Goal: Task Accomplishment & Management: Complete application form

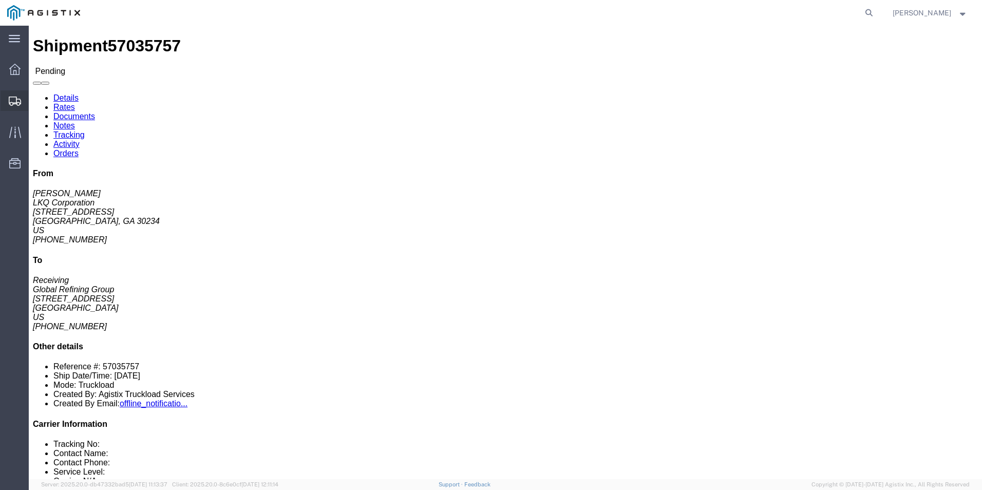
click at [8, 100] on div at bounding box center [15, 100] width 29 height 21
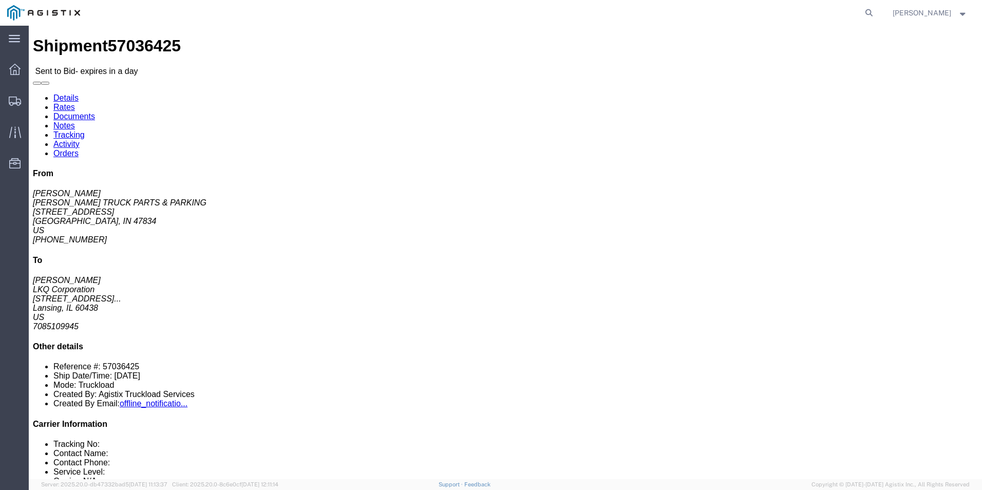
click div "Leg 1 - Truckload Vehicle 1: Standard Dry Van (53 Feet) Number of trucks: 1"
click link "Enter / Modify Bid"
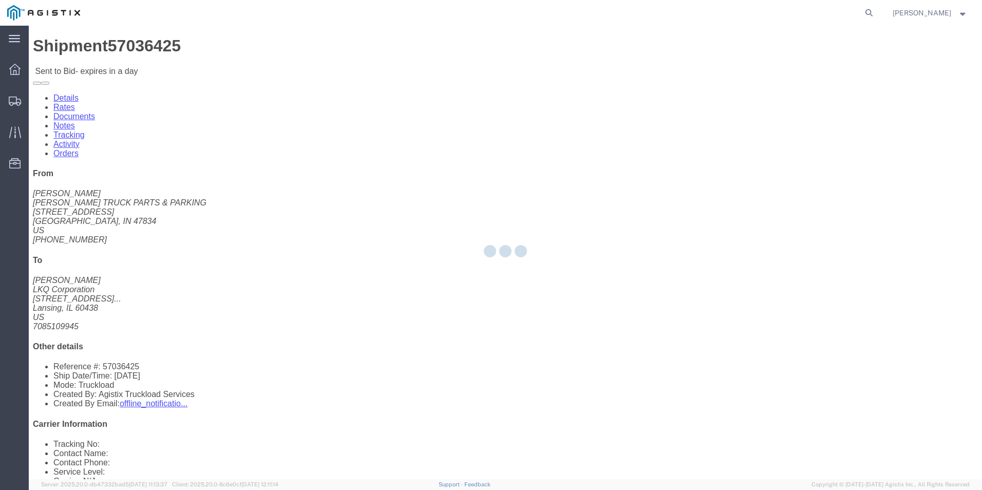
select select "18393"
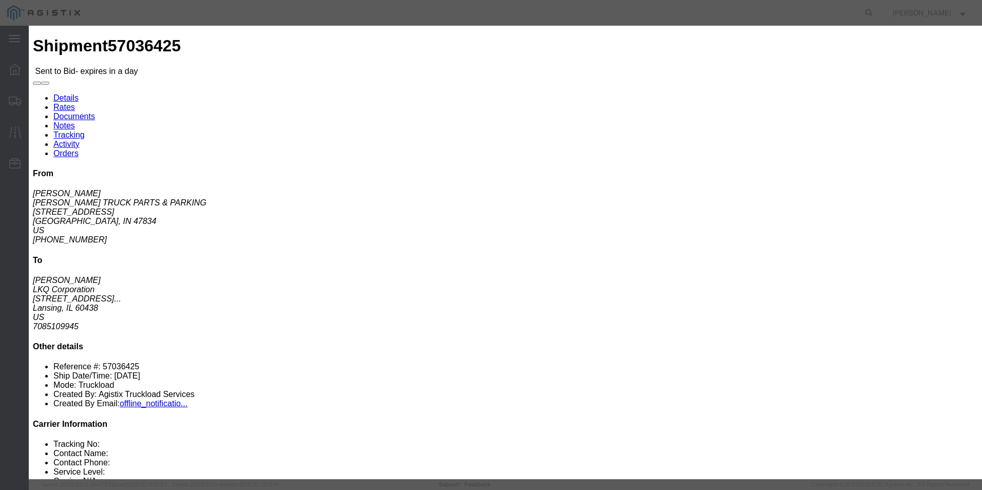
click select "Select Guaranteed Next Day Rail TL Standard 3 - 5 Day"
click h3 "Enter Bid"
click icon "button"
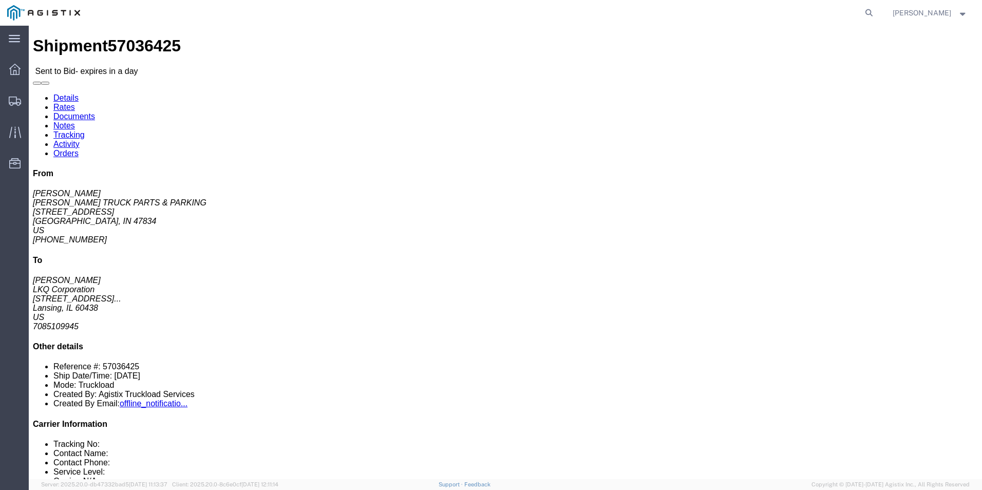
click link "Enter / Modify Bid"
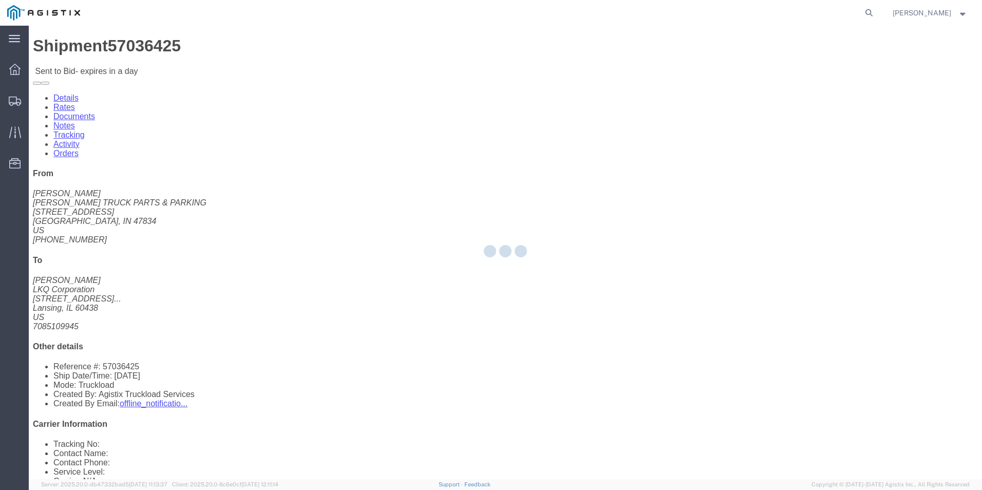
select select "18393"
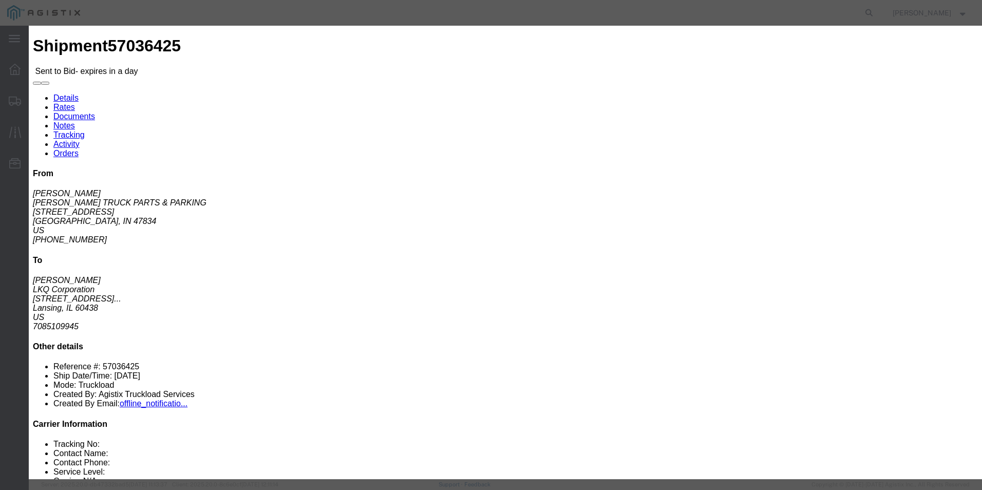
click select "Select Guaranteed Next Day Rail TL Standard 3 - 5 Day"
select select "38971"
click select "Select Guaranteed Next Day Rail TL Standard 3 - 5 Day"
click input "text"
type input "ITS BID"
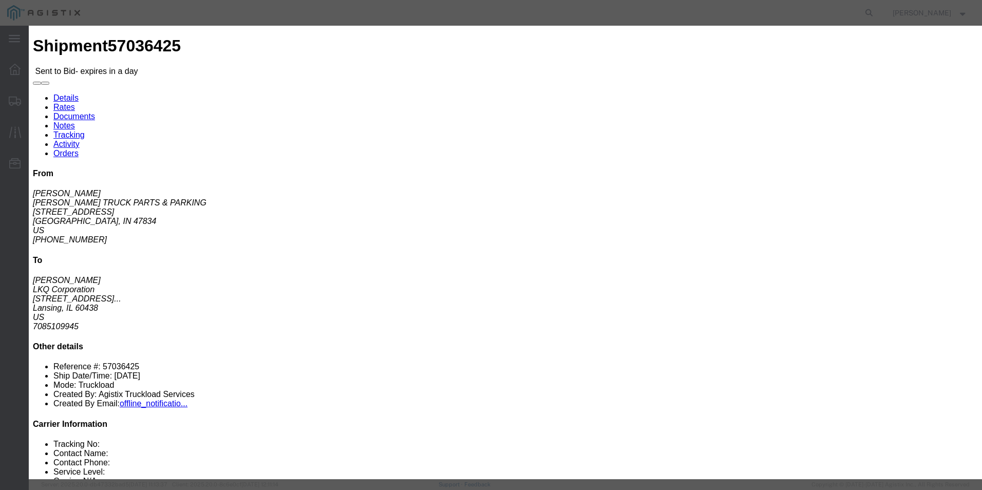
click div "Mode Select Air Less than Truckload Multi-Leg Ocean Freight Rail Small Parcel T…"
click select "Select Air Less than Truckload Multi-Leg Ocean Freight Rail Small Parcel Truckl…"
select select "TL"
click select "Select Air Less than Truckload Multi-Leg Ocean Freight Rail Small Parcel Truckl…"
click input "number"
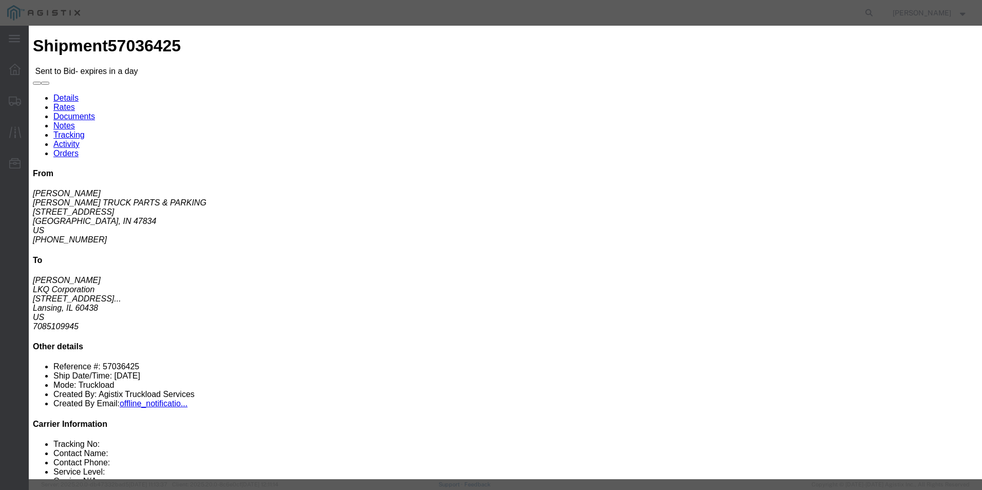
type input "596"
click button "Submit"
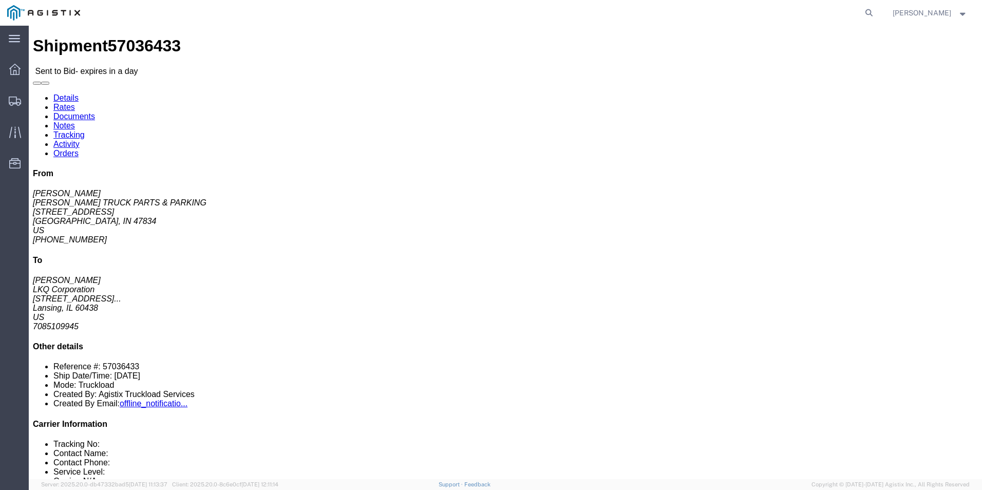
click link "Enter / Modify Bid"
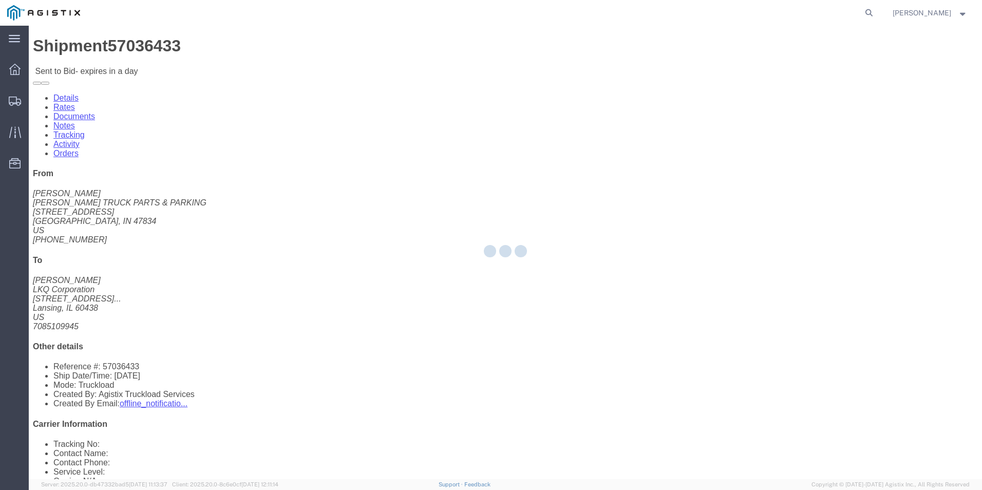
select select "18393"
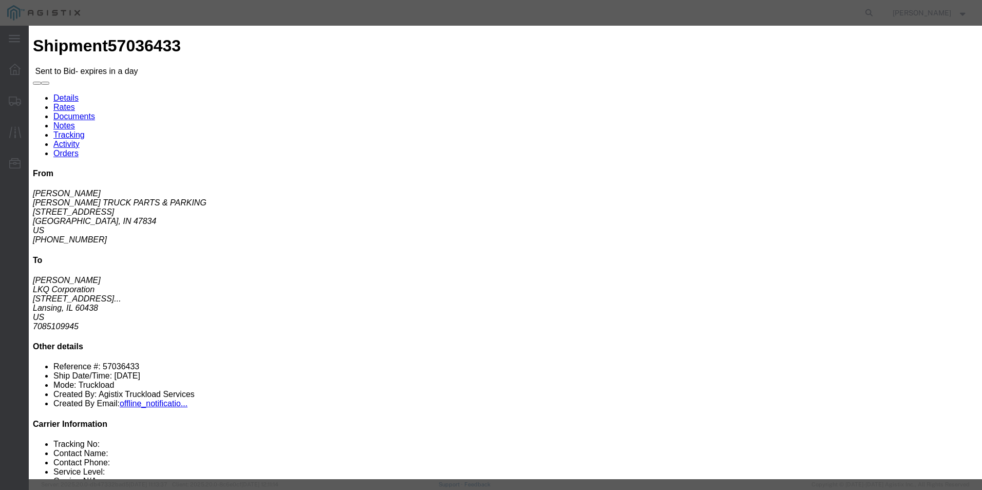
click select "Select Guaranteed Next Day Rail TL Standard 3 - 5 Day"
select select "38971"
click select "Select Guaranteed Next Day Rail TL Standard 3 - 5 Day"
click select "Select Air Less than Truckload Multi-Leg Ocean Freight Rail Small Parcel Truckl…"
select select "TL"
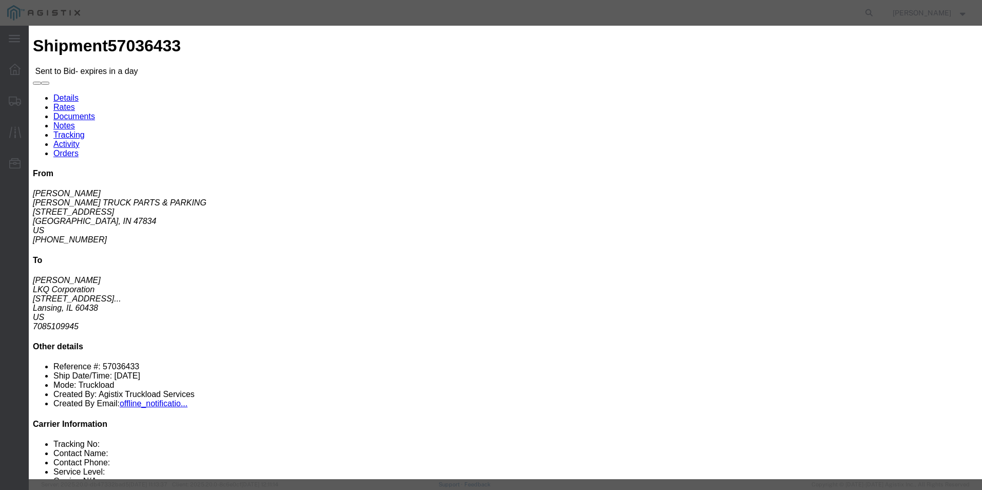
click select "Select Air Less than Truckload Multi-Leg Ocean Freight Rail Small Parcel Truckl…"
click input "text"
type input "ITS BID"
click input "number"
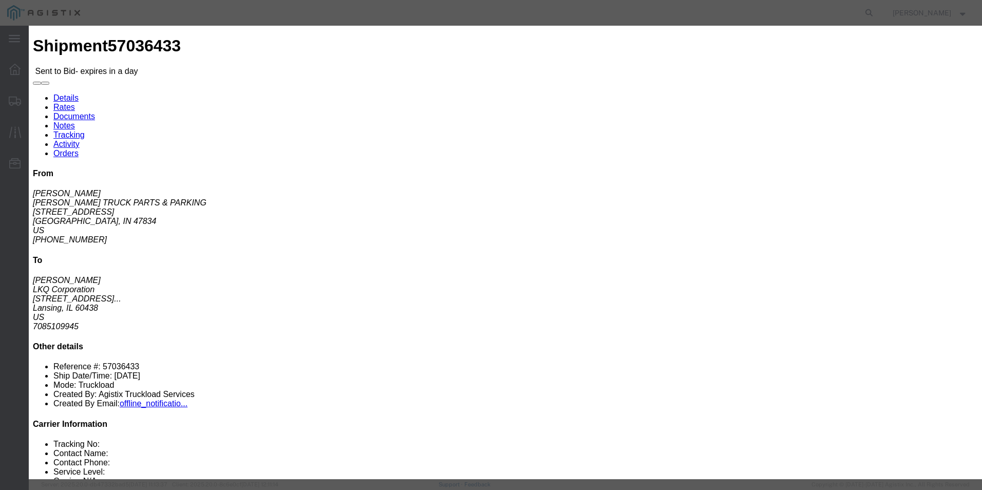
type input "596"
click button "Submit"
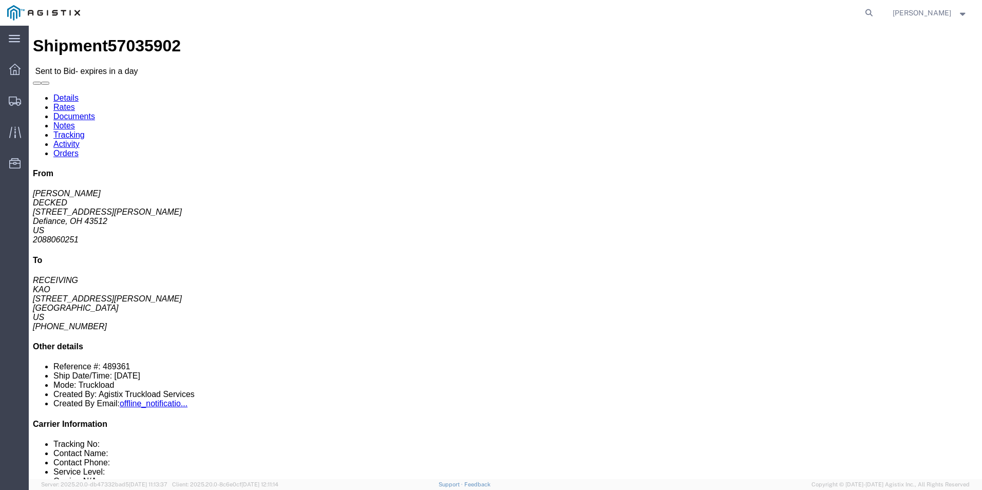
click link "Enter / Modify Bid"
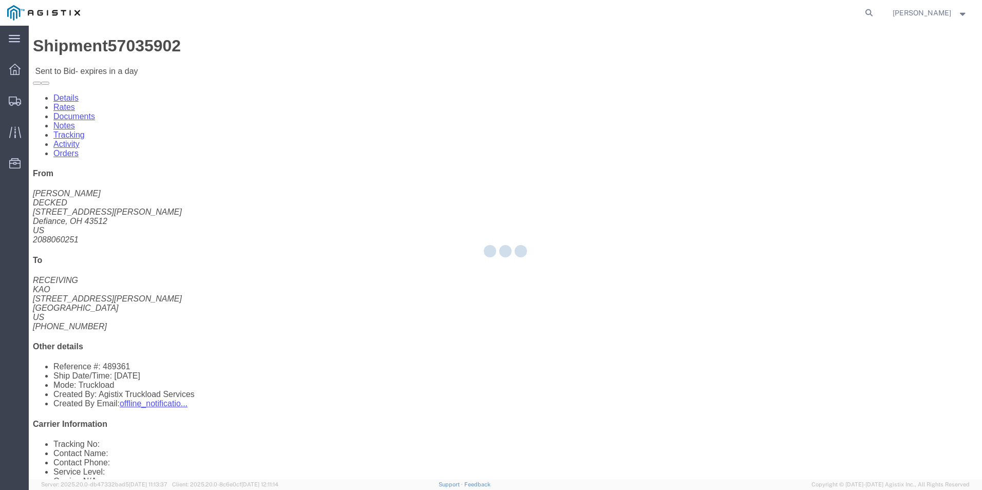
select select "18393"
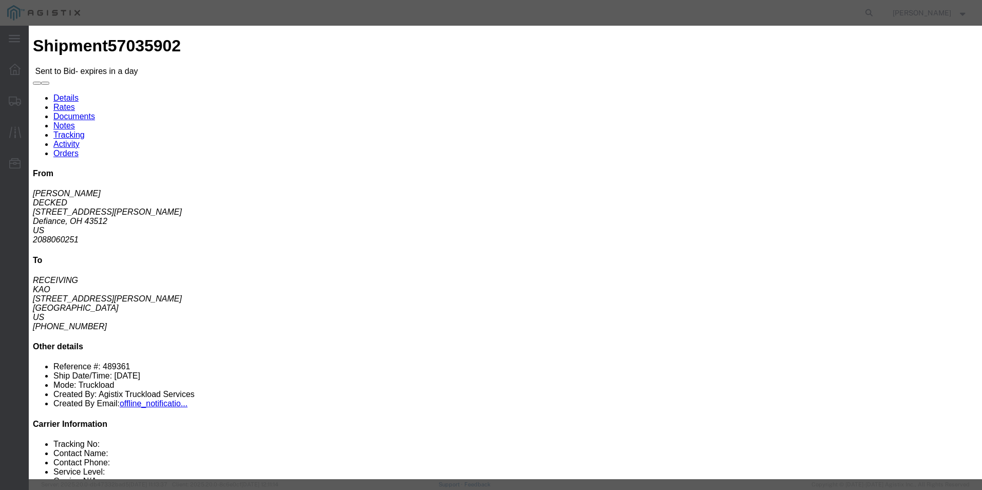
click select "Select Guaranteed Next Day Rail TL Standard 3 - 5 Day"
select select "38971"
click select "Select Guaranteed Next Day Rail TL Standard 3 - 5 Day"
click icon "button"
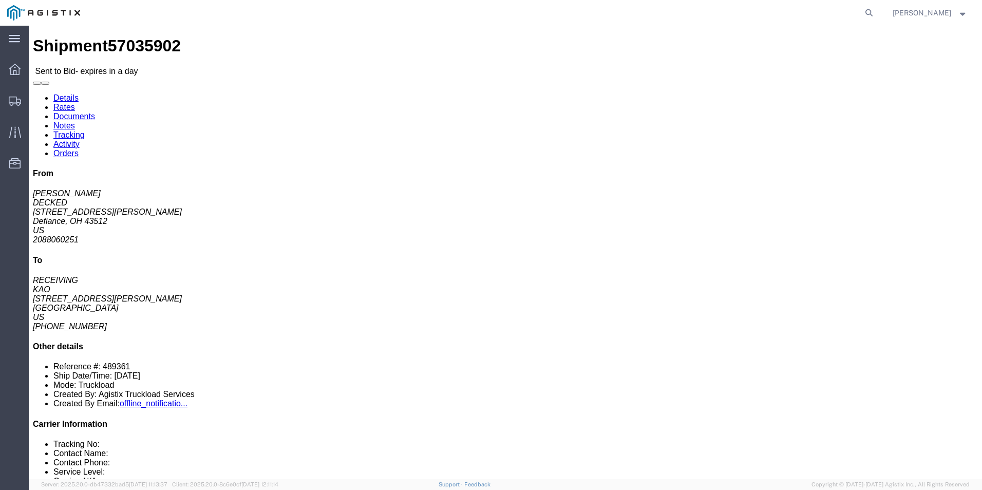
click link "Enter / Modify Bid"
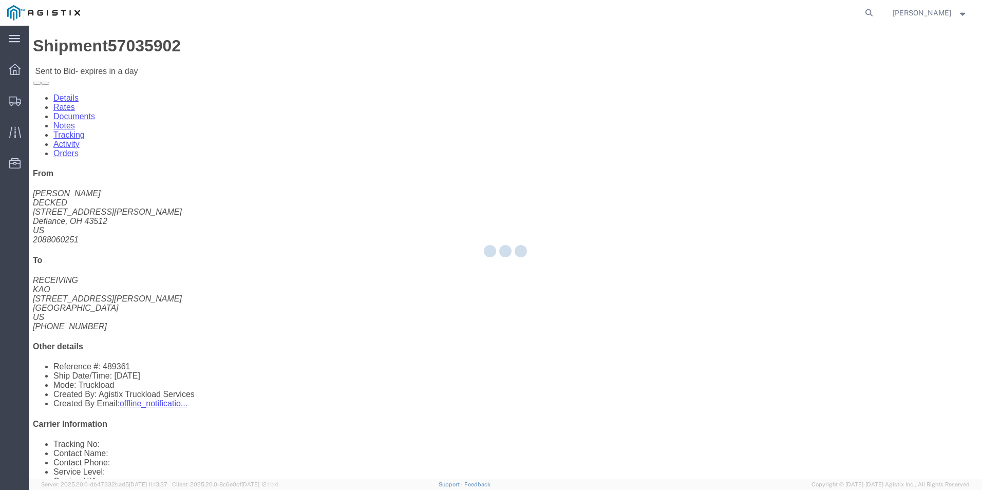
select select "18393"
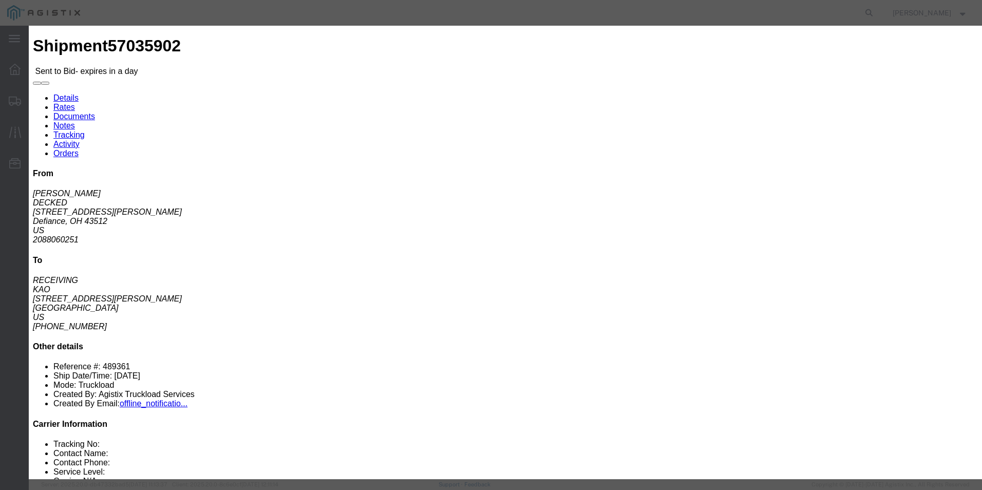
click select "Select Guaranteed Next Day Rail TL Standard 3 - 5 Day"
select select "38971"
click select "Select Guaranteed Next Day Rail TL Standard 3 - 5 Day"
click input "text"
type input "ITS BID"
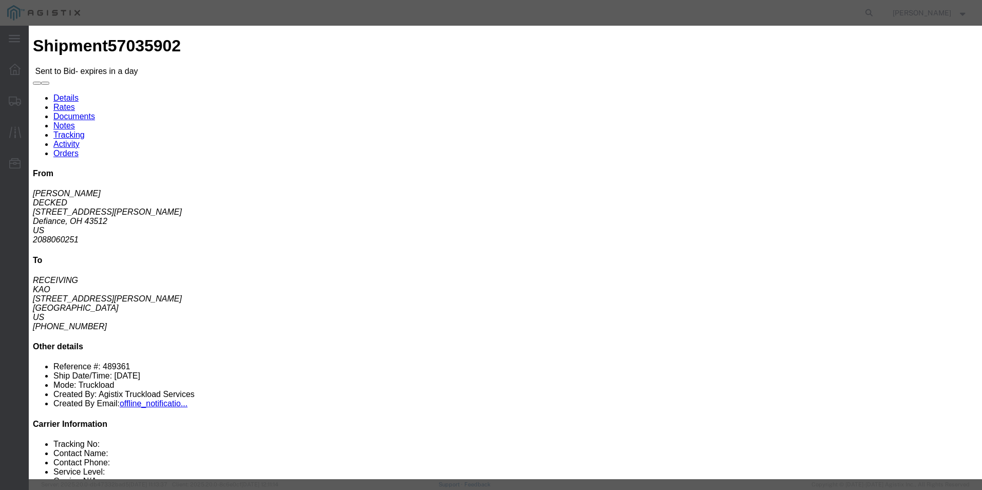
click select "Select Air Less than Truckload Multi-Leg Ocean Freight Rail Small Parcel Truckl…"
select select "TL"
click select "Select Air Less than Truckload Multi-Leg Ocean Freight Rail Small Parcel Truckl…"
click input "number"
type input "549"
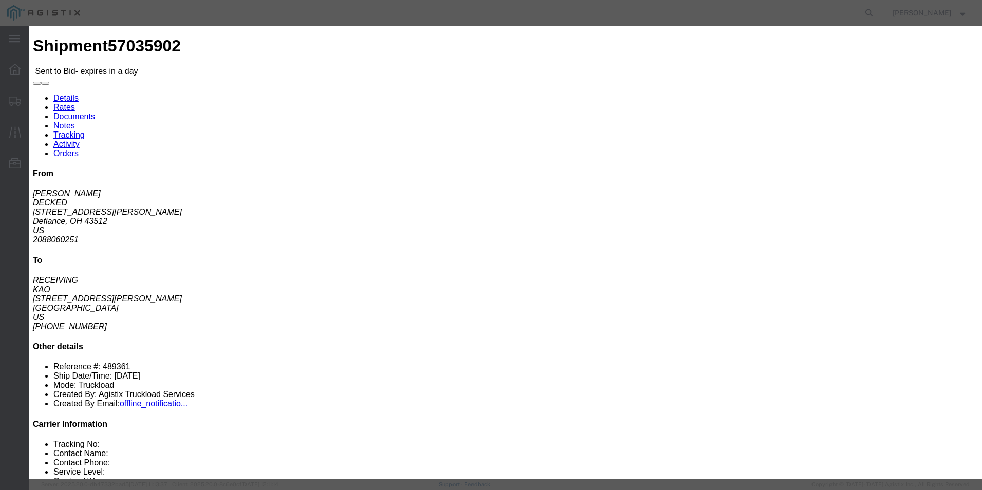
click button "Submit"
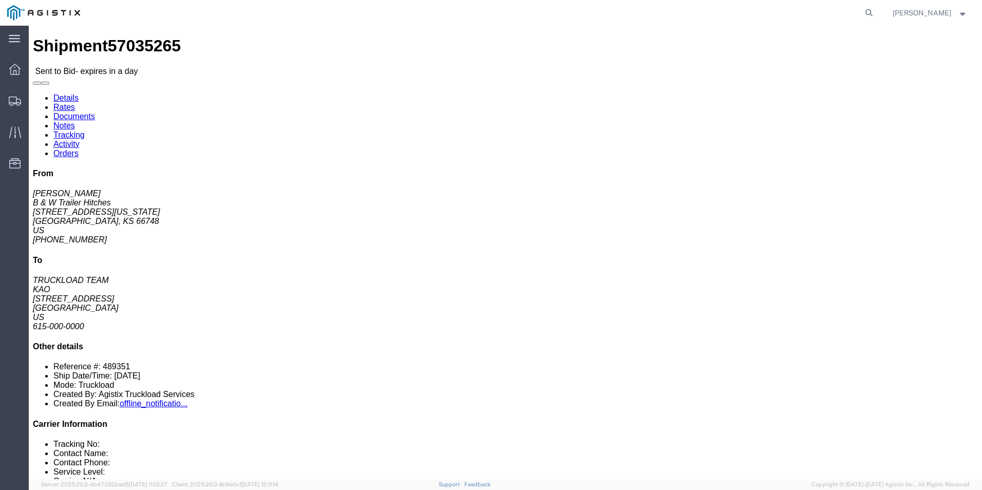
click link "Enter / Modify Bid"
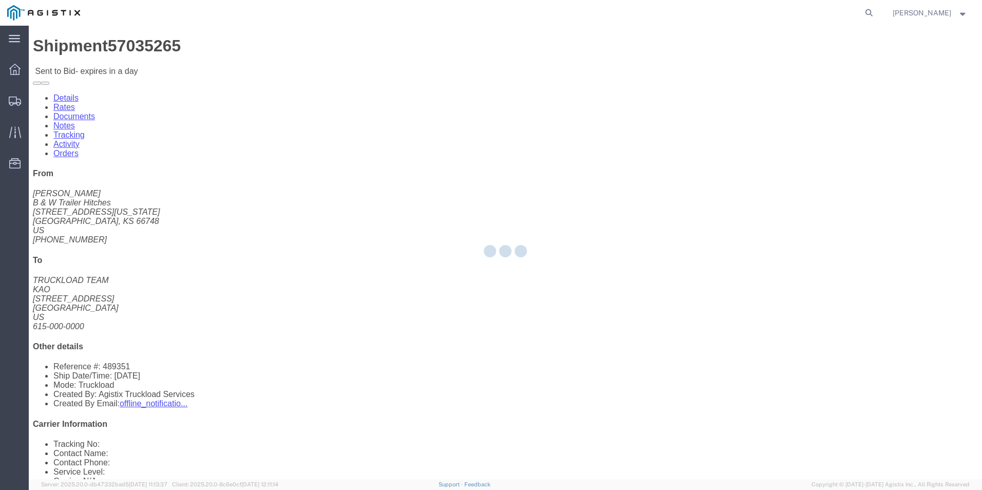
select select "18393"
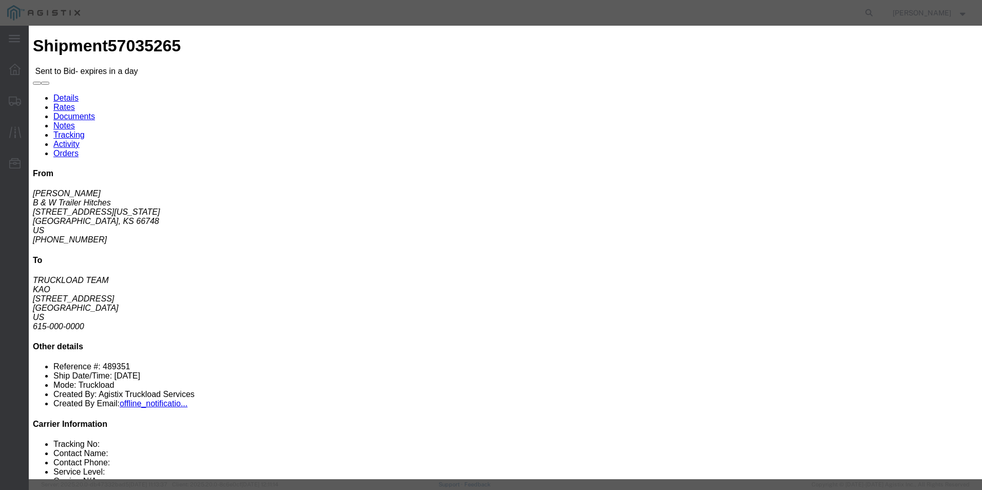
click icon "button"
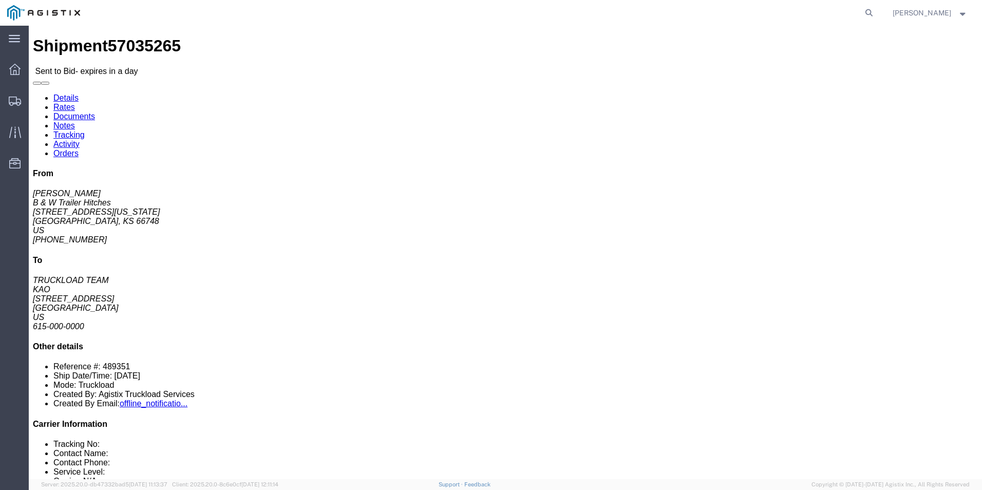
click link "Enter / Modify Bid"
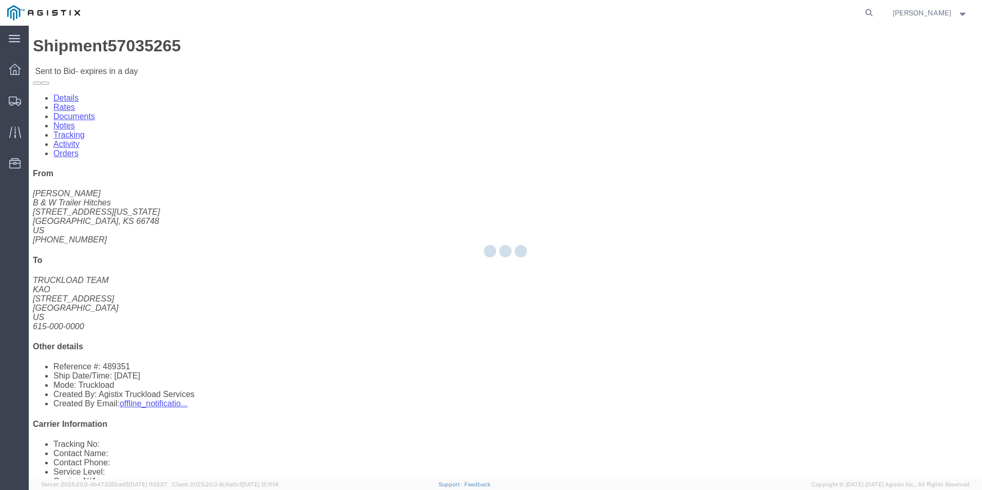
select select "18393"
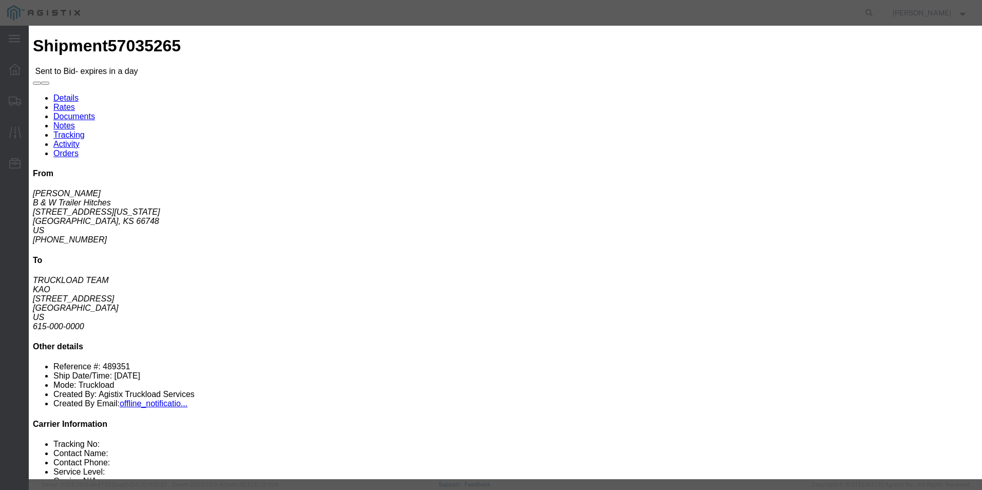
click select "Select Guaranteed Next Day Rail TL Standard 3 - 5 Day"
select select "38971"
click select "Select Guaranteed Next Day Rail TL Standard 3 - 5 Day"
click input "text"
type input "ITS BID"
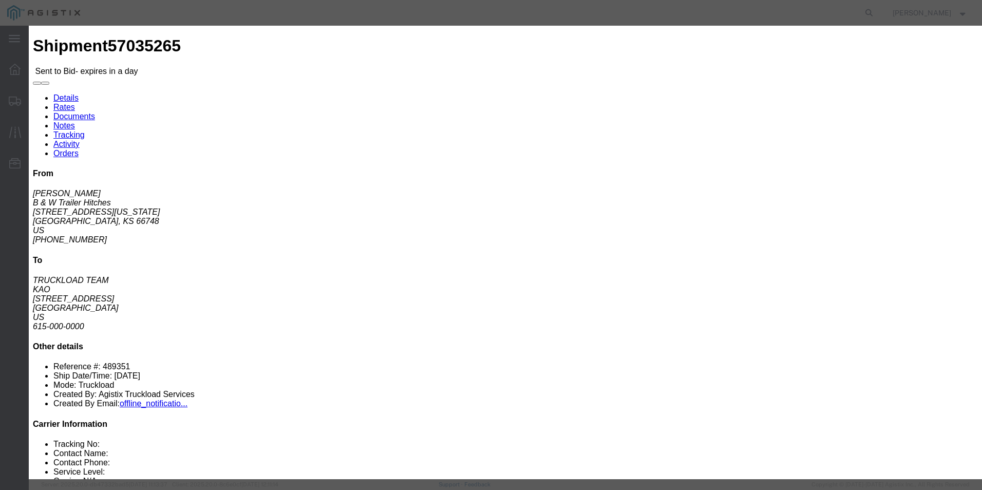
click select "Select Air Less than Truckload Multi-Leg Ocean Freight Rail Small Parcel Truckl…"
select select "TL"
click select "Select Air Less than Truckload Multi-Leg Ocean Freight Rail Small Parcel Truckl…"
click input "number"
type input "1199"
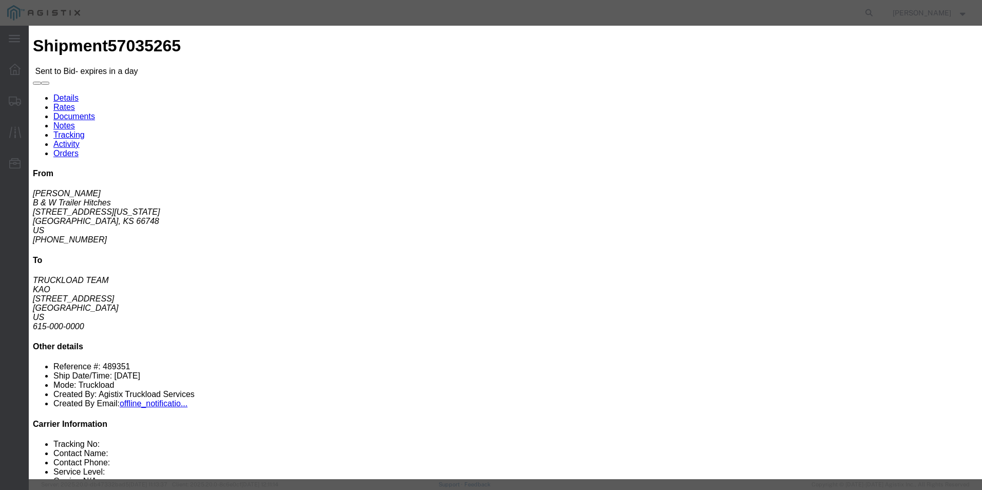
click button "Submit"
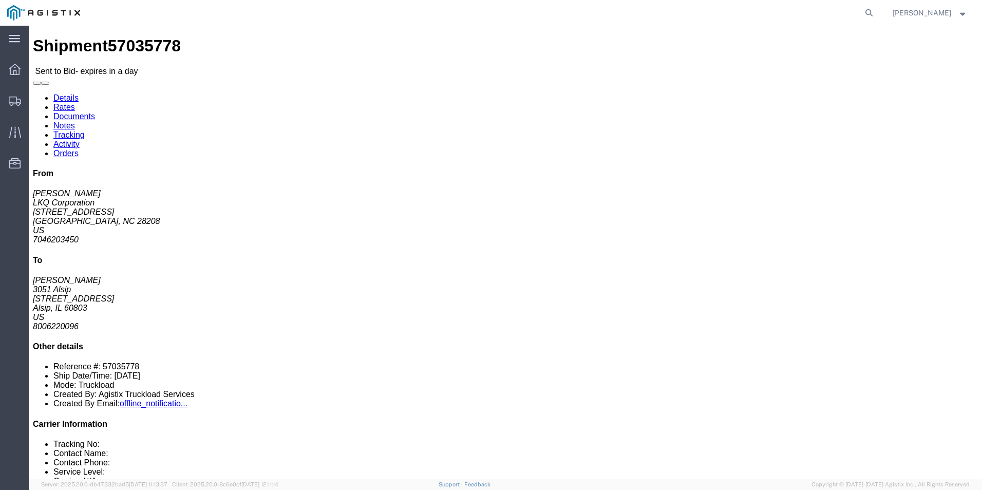
click link "Enter / Modify Bid"
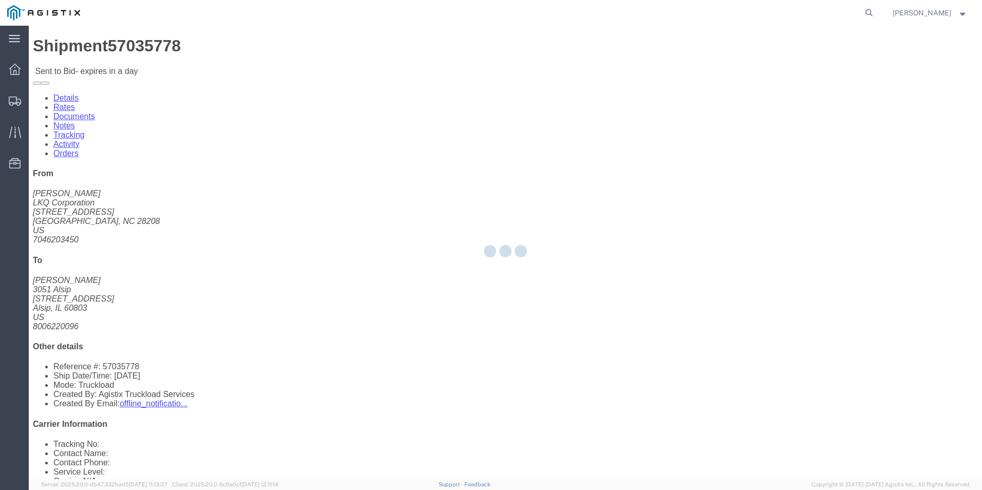
select select "18393"
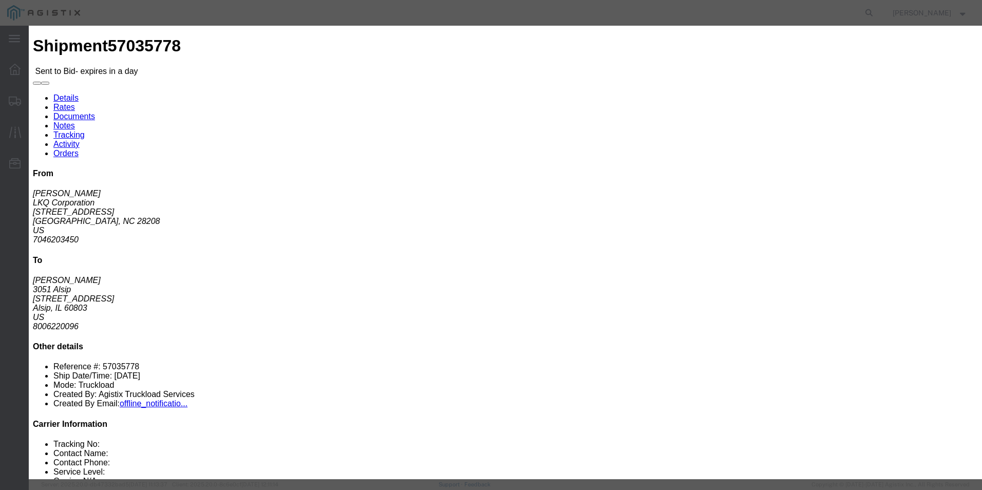
click icon "button"
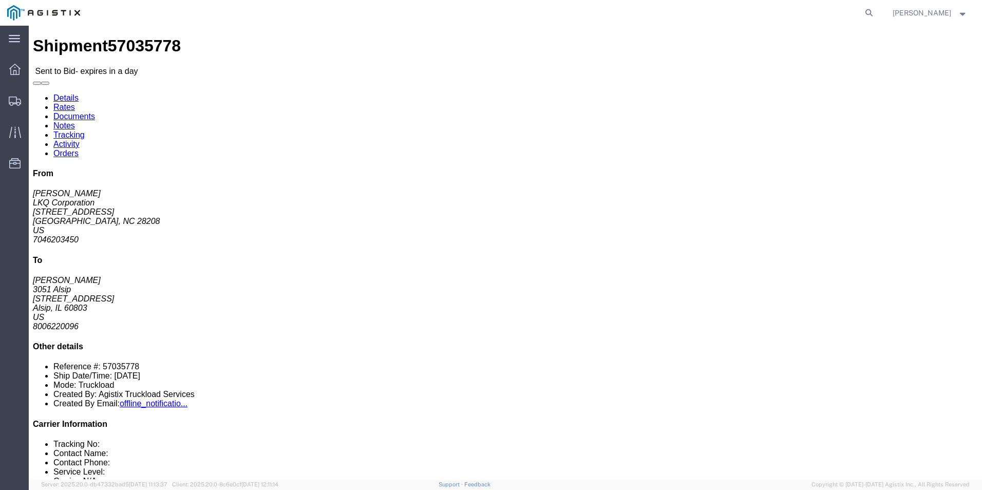
click div "Leg 1 - Truckload Vehicle 1: Standard Dry Van (53 Feet) Number of trucks: 1"
click link "Enter / Modify Bid"
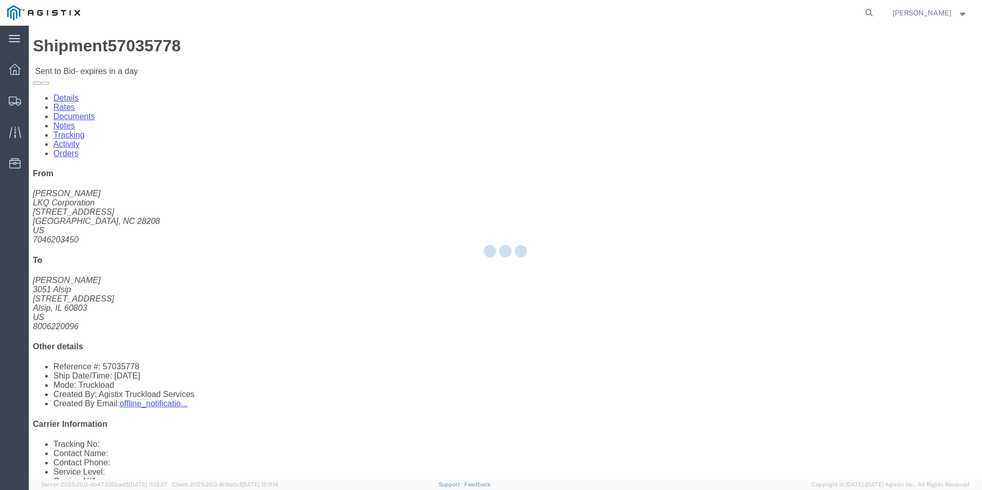
select select "18393"
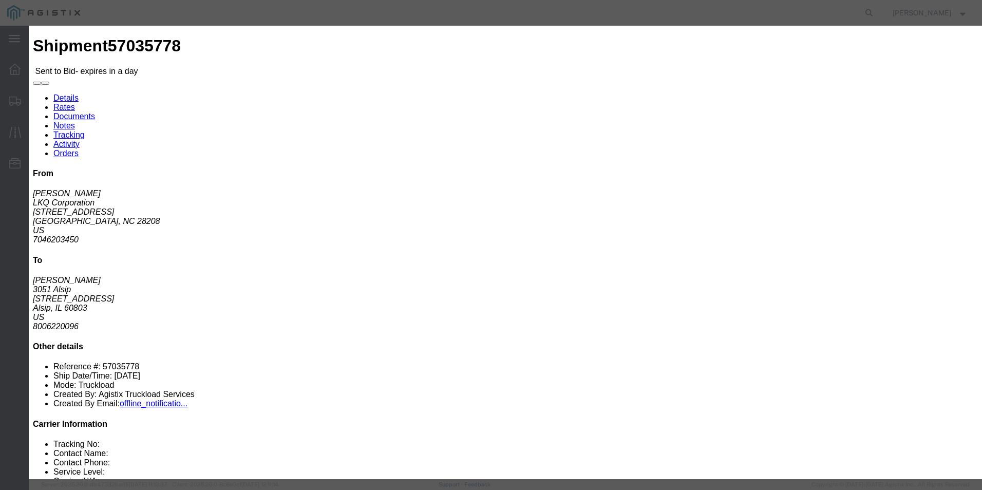
click select "Select Guaranteed Next Day Rail TL Standard 3 - 5 Day"
select select "35343"
click select "Select Guaranteed Next Day Rail TL Standard 3 - 5 Day"
click input "text"
type input "ITS BID"
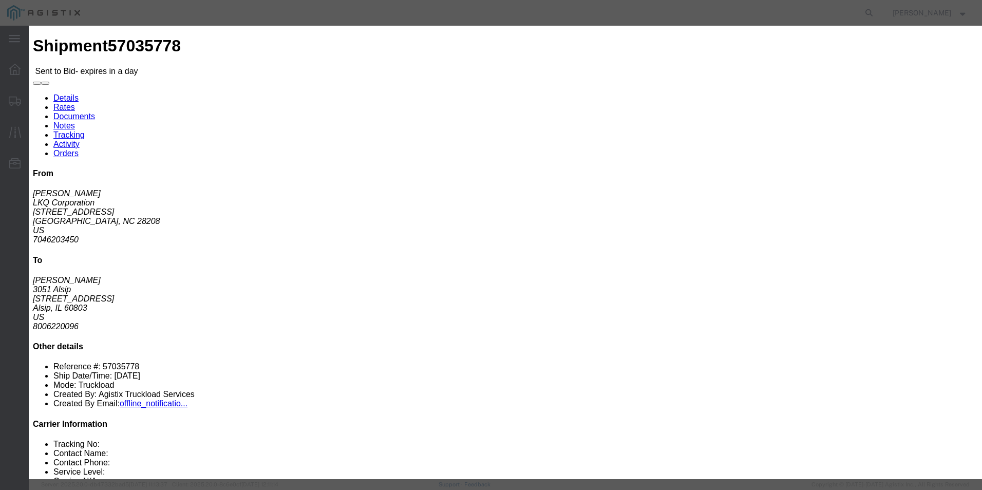
click select "Select Air Less than Truckload Multi-Leg Ocean Freight Rail Small Parcel Truckl…"
select select "TL"
click select "Select Air Less than Truckload Multi-Leg Ocean Freight Rail Small Parcel Truckl…"
click input "number"
type input "1368"
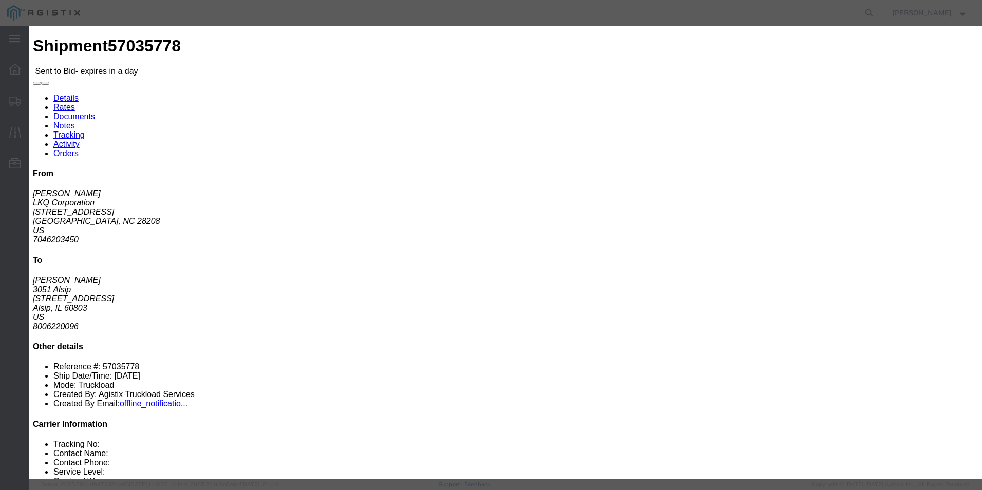
click div "Bid Information Vendor Select ITS Logistics Service Level Select Guaranteed Nex…"
click div "Mode Select Air Less than Truckload Multi-Leg Ocean Freight Rail Small Parcel T…"
click button "Submit"
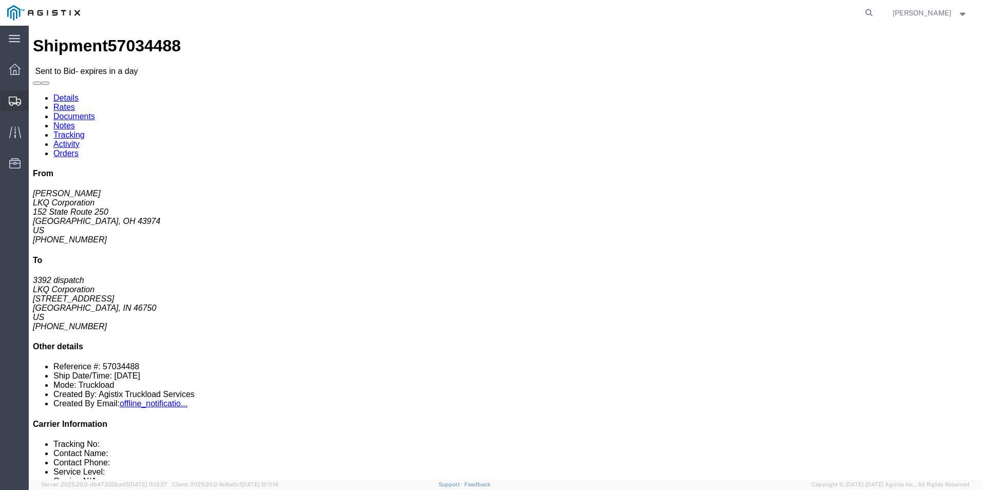
click at [17, 100] on icon at bounding box center [15, 101] width 12 height 9
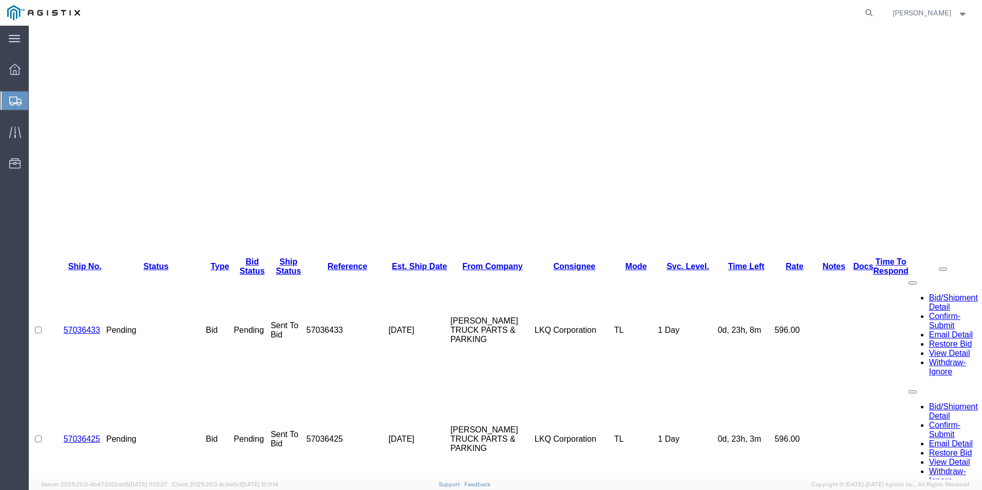
scroll to position [313, 0]
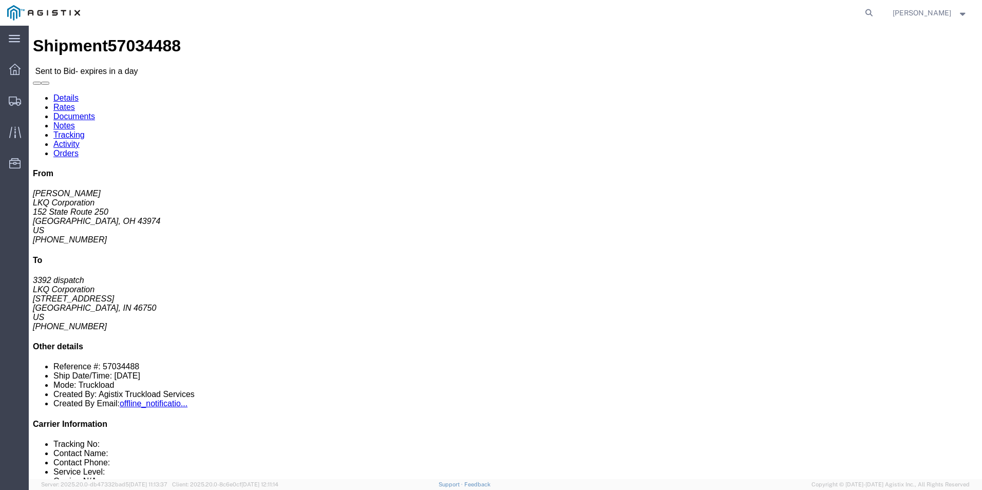
click div "Leg 1 - Truckload Vehicle 1: Standard Dry Van (53 Feet) Number of trucks: 1"
click p "Total shipment is made up of 42 packages containing 42 pieces weighing 0.00 LBS…"
click div "42 Pallet(s) Standard (Stackable) Total weight: 42000.00 LBS Carton count: 0 Di…"
click link "Enter / Modify Bid"
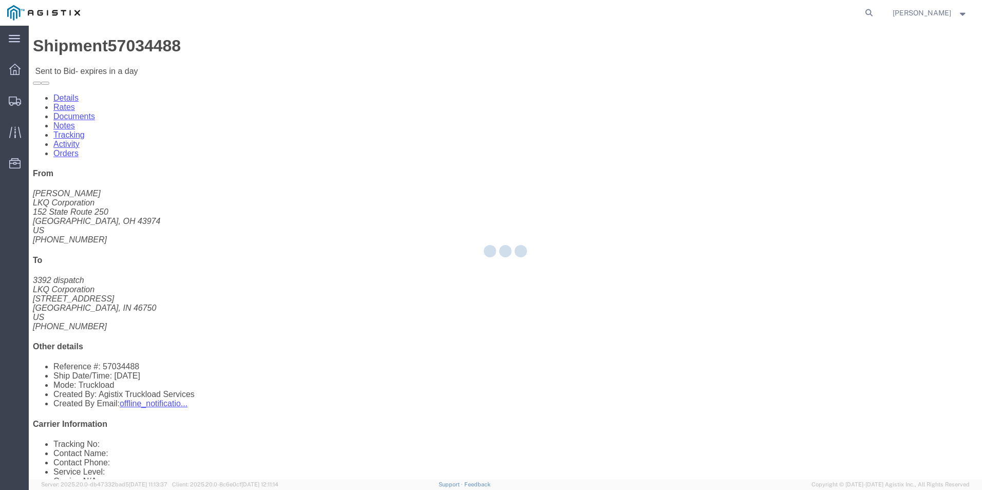
select select "18393"
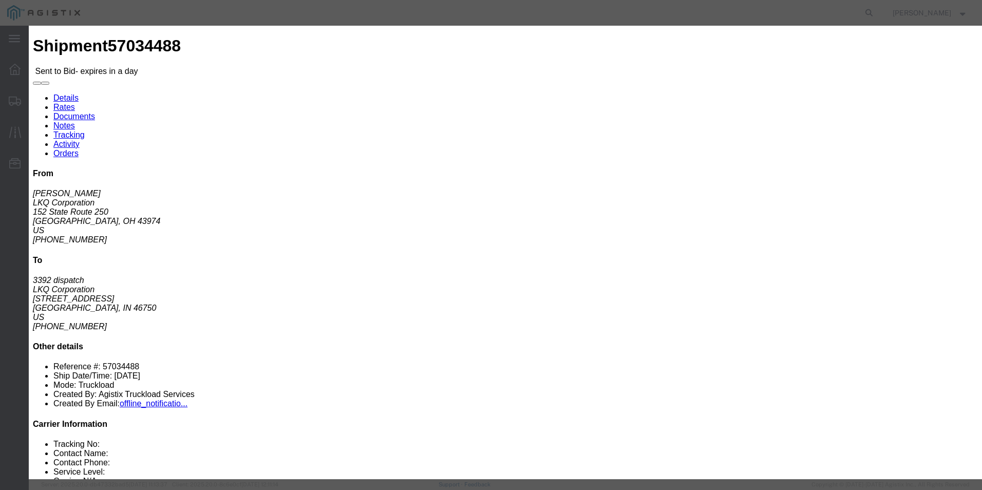
click select "Select Guaranteed Next Day Rail TL Standard 3 - 5 Day"
click icon "button"
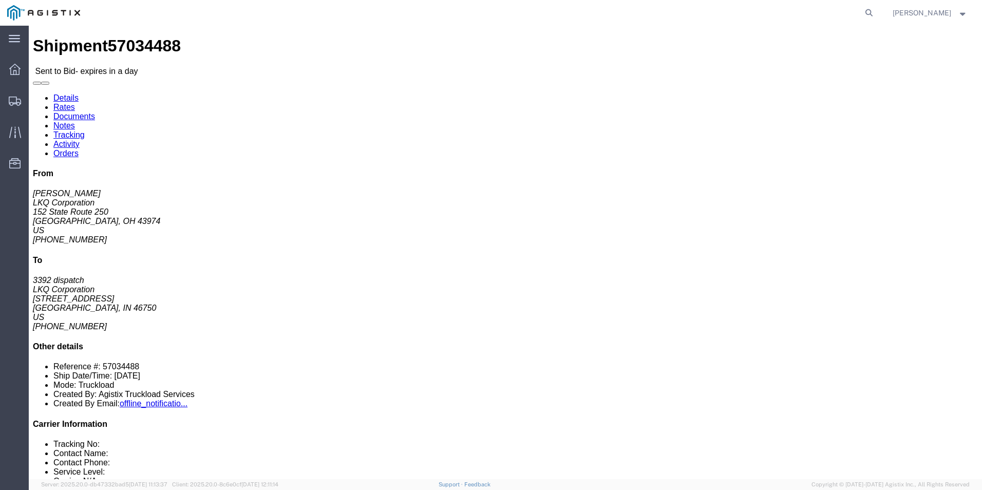
click div "From [PERSON_NAME] LKQ Corporation [STREET_ADDRESS] US [PHONE_NUMBER] To 3392 d…"
click link "Enter / Modify Bid"
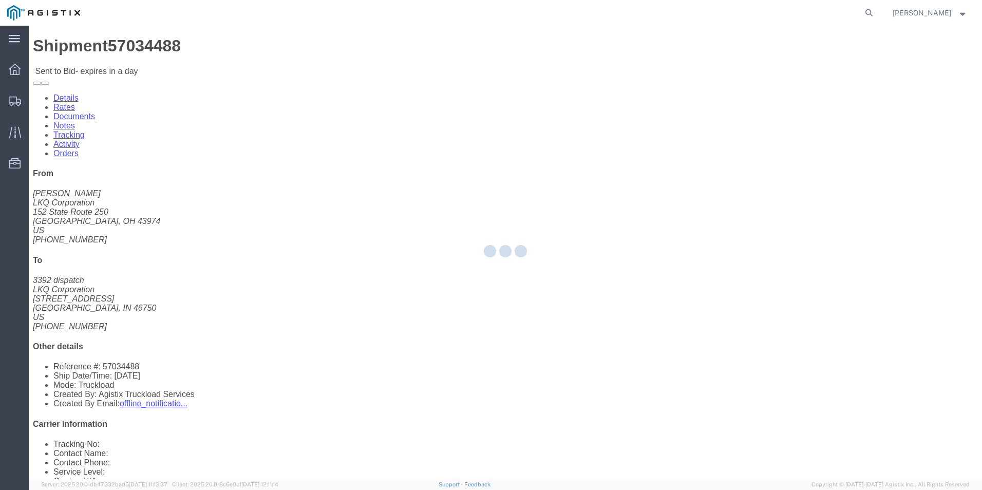
select select "18393"
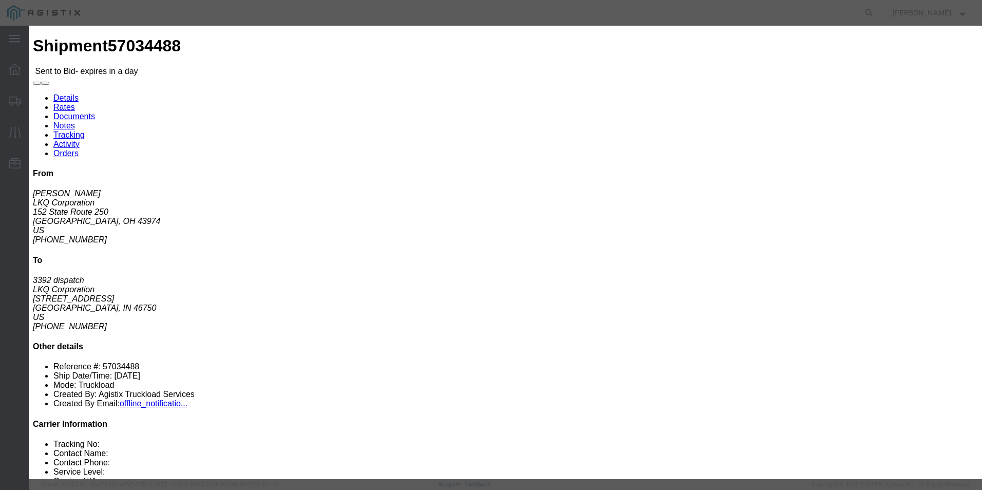
click select "Select Guaranteed Next Day Rail TL Standard 3 - 5 Day"
select select "38971"
click select "Select Guaranteed Next Day Rail TL Standard 3 - 5 Day"
click input "text"
type input "ITS BID"
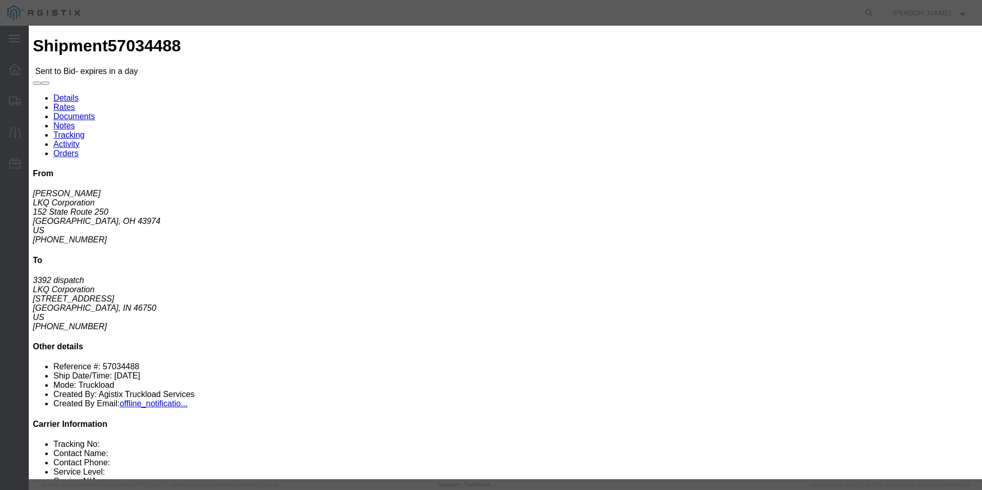
click select "Select Air Less than Truckload Multi-Leg Ocean Freight Rail Small Parcel Truckl…"
select select "TL"
click select "Select Air Less than Truckload Multi-Leg Ocean Freight Rail Small Parcel Truckl…"
click input "number"
type input "693"
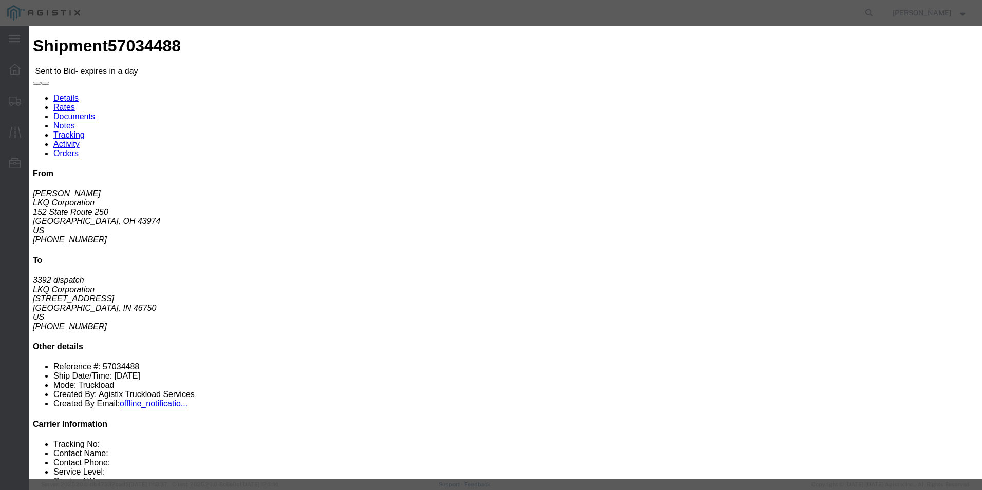
click button "Submit"
